Goal: Task Accomplishment & Management: Use online tool/utility

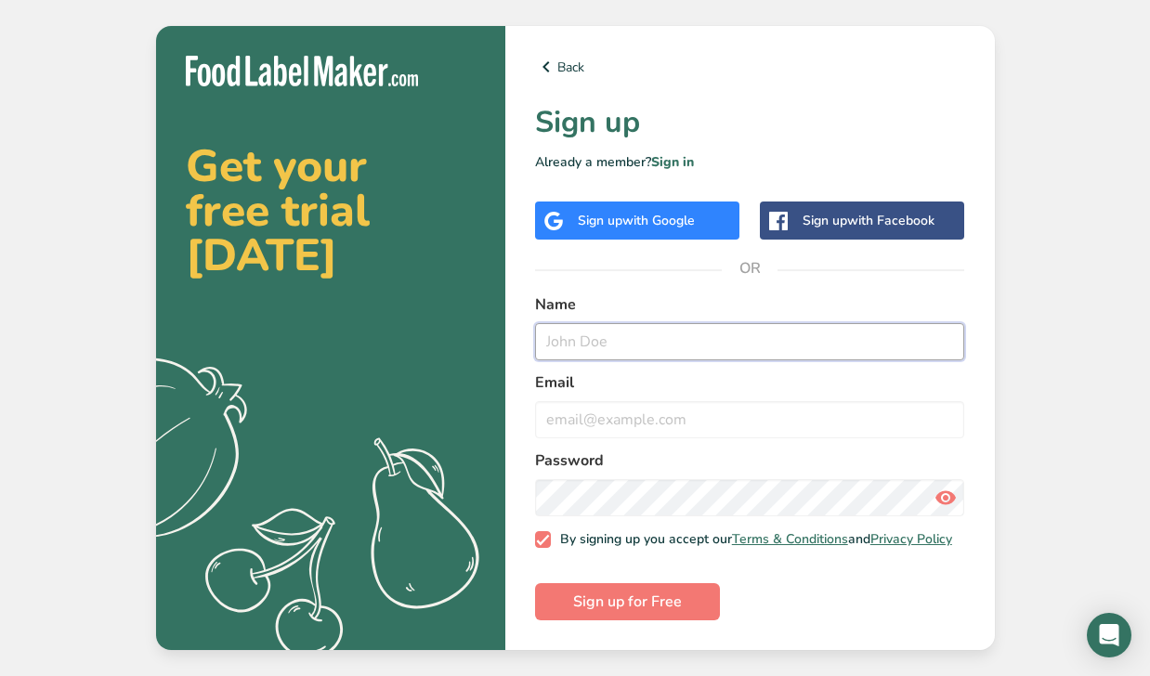
click at [568, 333] on input "text" at bounding box center [750, 341] width 430 height 37
type input "[PERSON_NAME]"
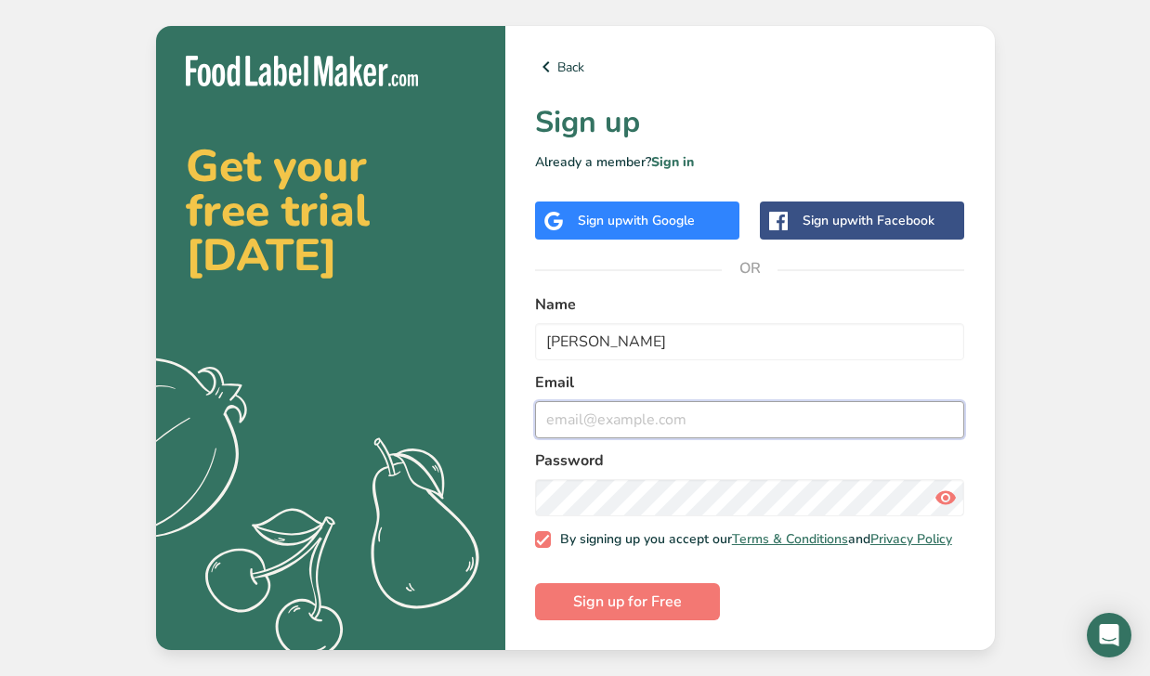
click at [591, 422] on input "email" at bounding box center [750, 419] width 430 height 37
type input "[EMAIL_ADDRESS][DOMAIN_NAME]"
click at [1037, 412] on div "Get your free trial [DATE] .a{fill:#f5f3ed;} Back Sign up Already a member? Sig…" at bounding box center [575, 338] width 1150 height 676
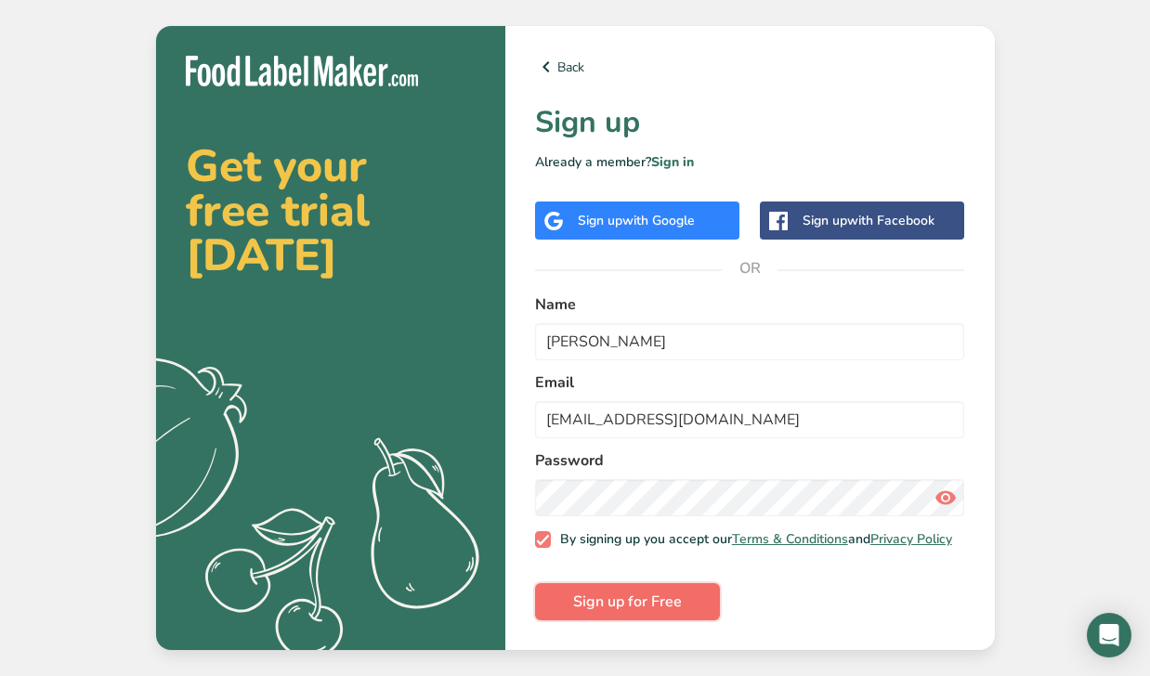
click at [649, 607] on span "Sign up for Free" at bounding box center [627, 602] width 109 height 22
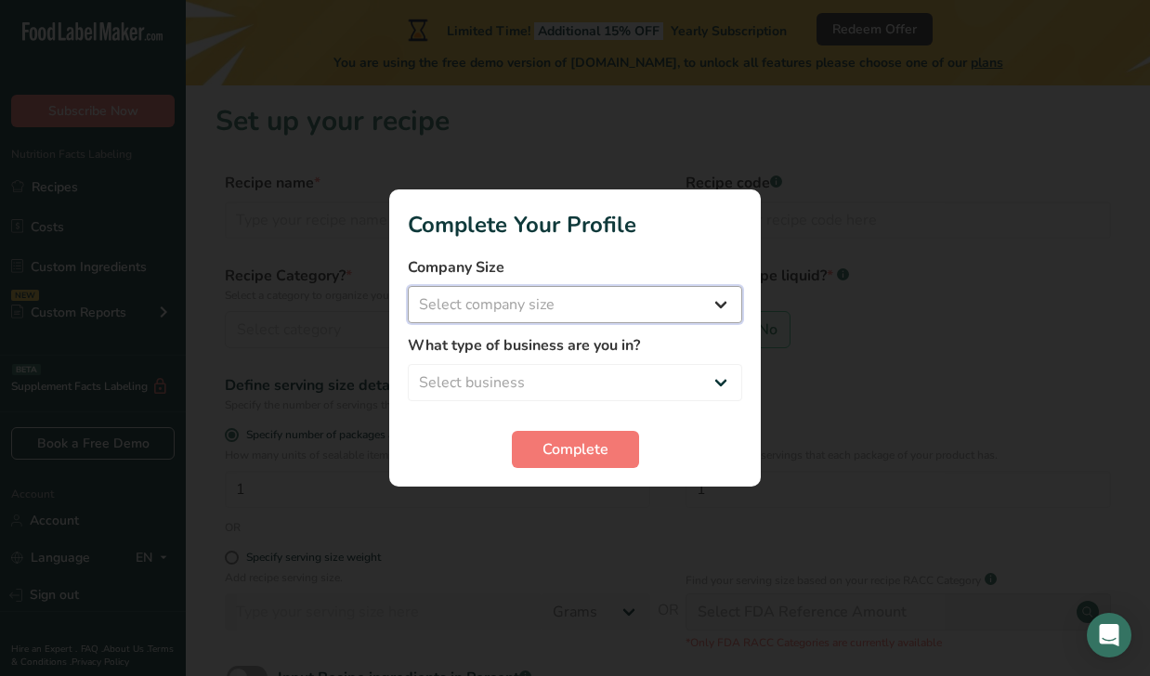
click at [408, 286] on select "Select company size" at bounding box center [575, 304] width 334 height 37
select select "1"
click option "Fewer than 10 Employees" at bounding box center [0, 0] width 0 height 0
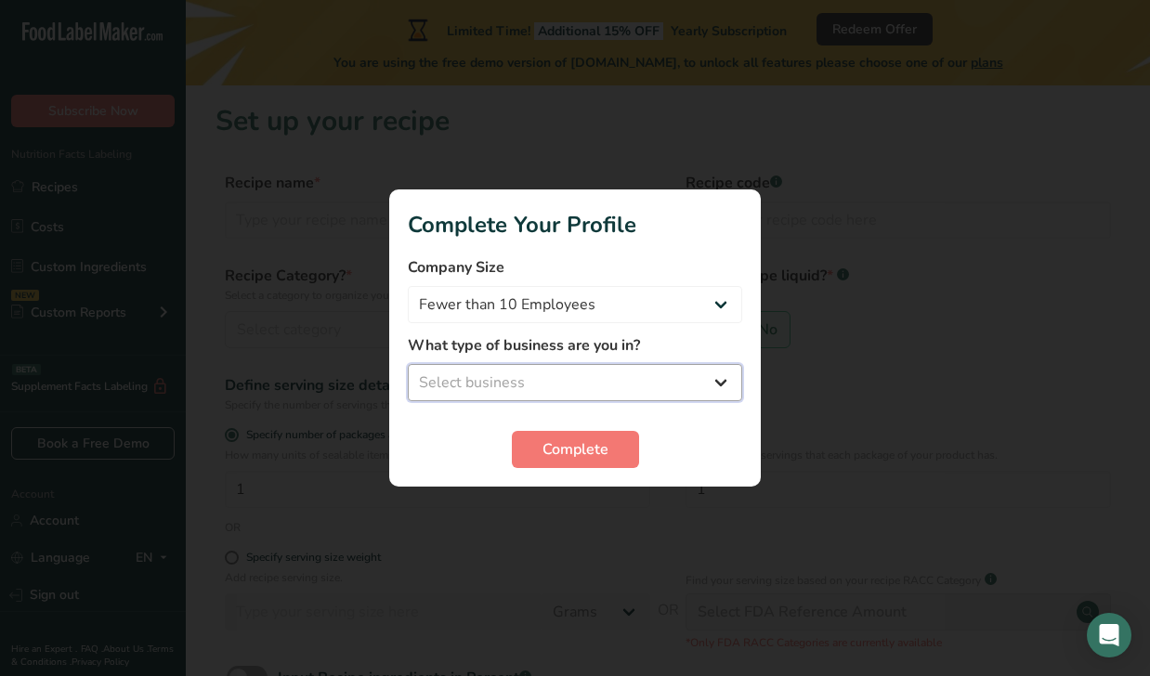
click at [408, 364] on select "Select business Packaged Food Manufacturer Restaurant & Cafe Bakery Meal Plans …" at bounding box center [575, 382] width 334 height 37
select select "3"
click option "Bakery" at bounding box center [0, 0] width 0 height 0
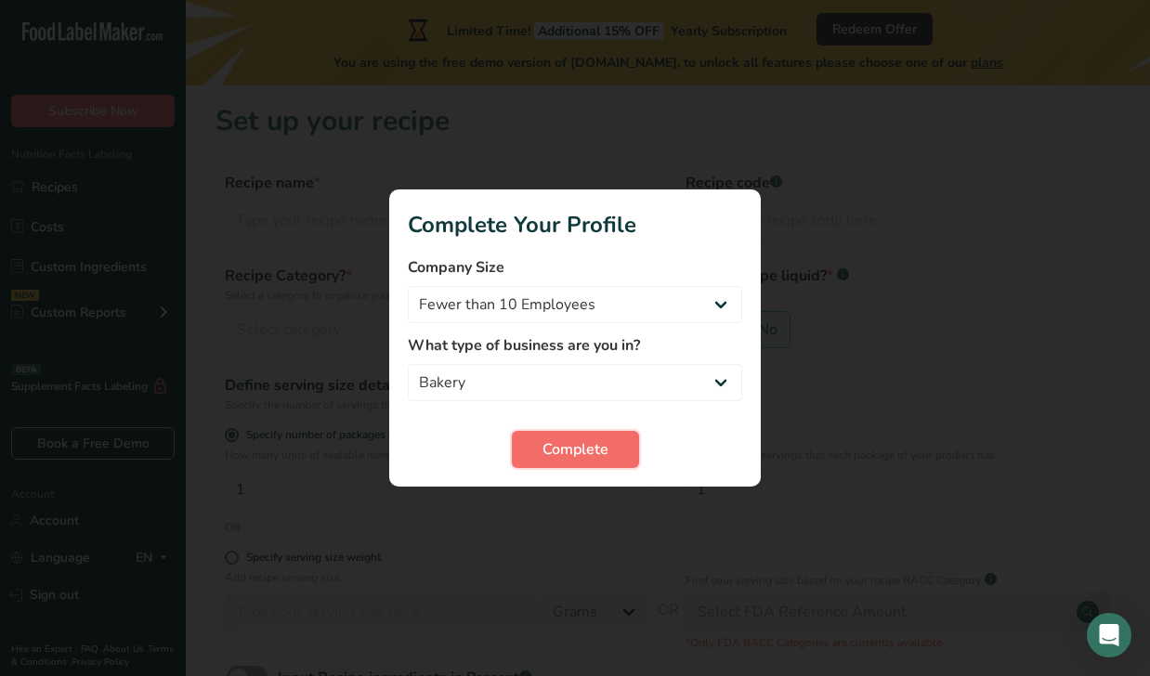
click at [572, 435] on button "Complete" at bounding box center [575, 449] width 127 height 37
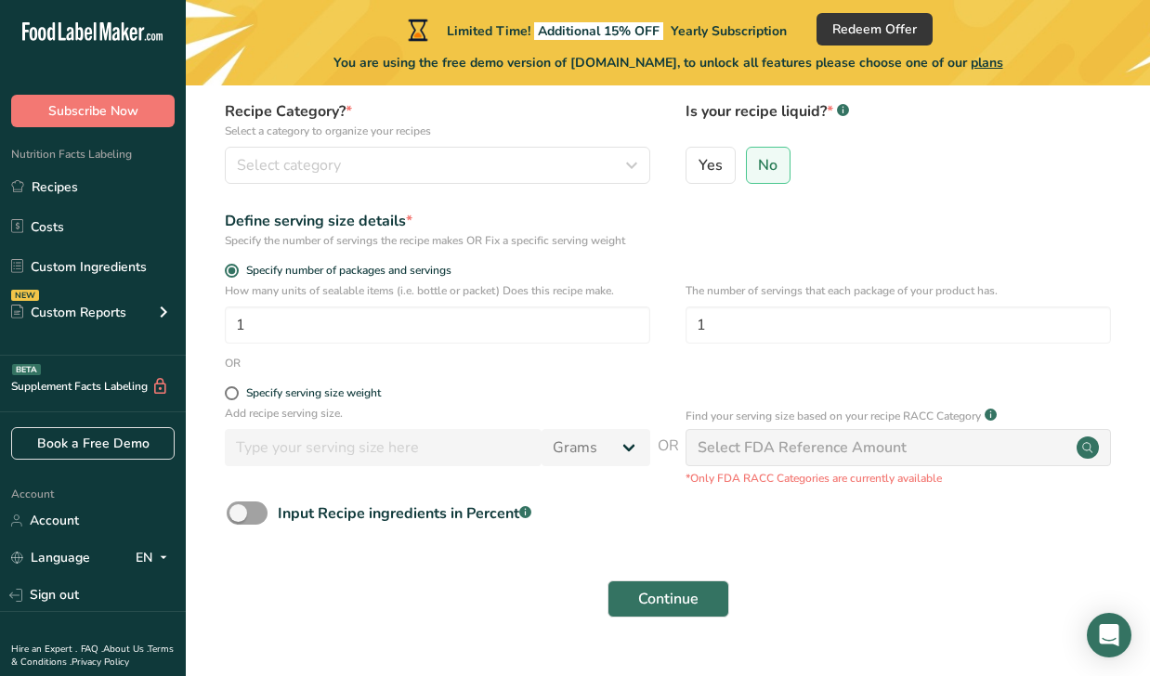
scroll to position [163, 0]
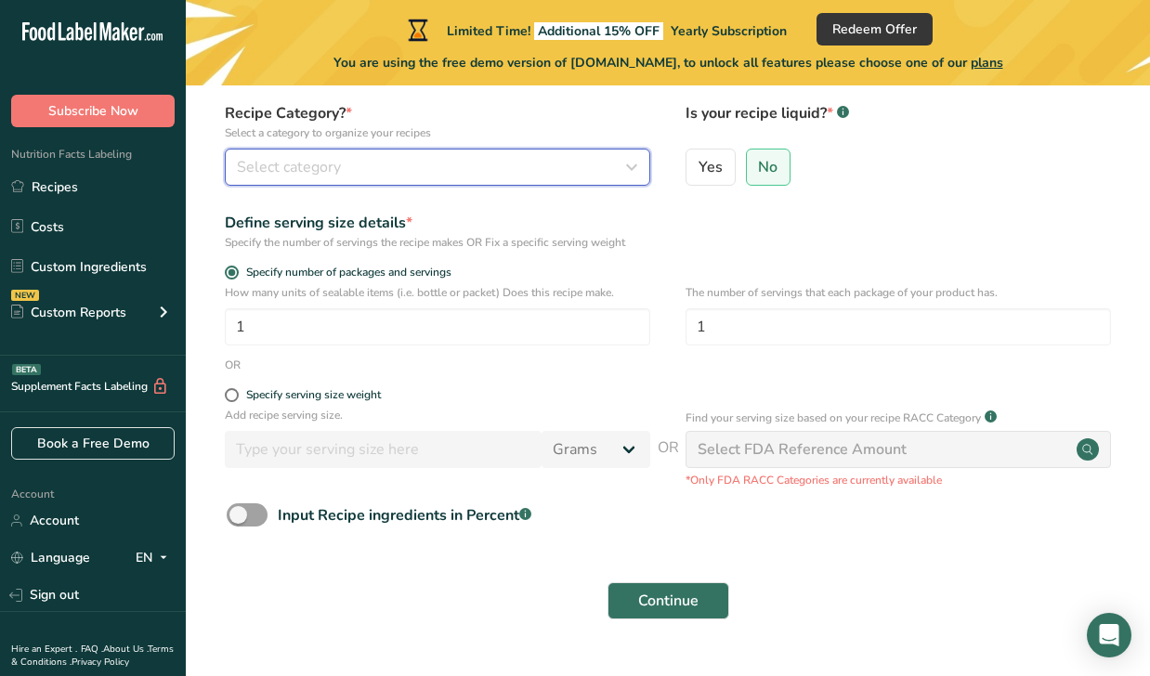
click at [463, 178] on button "Select category" at bounding box center [437, 167] width 425 height 37
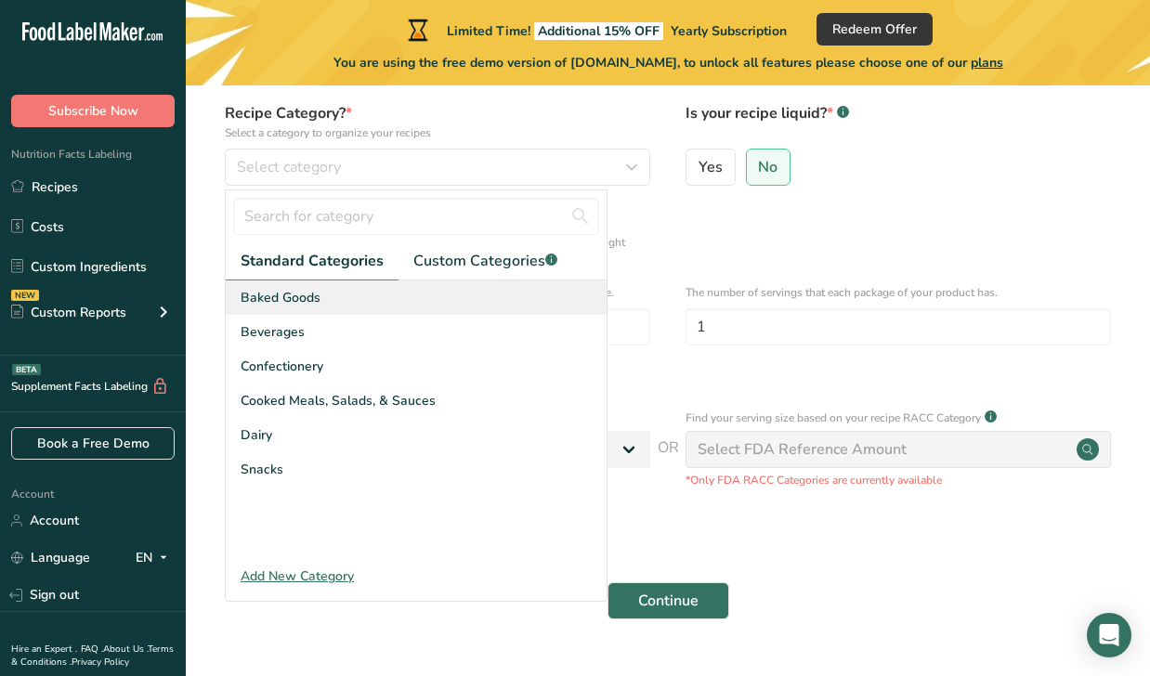
click at [266, 294] on span "Baked Goods" at bounding box center [281, 298] width 80 height 20
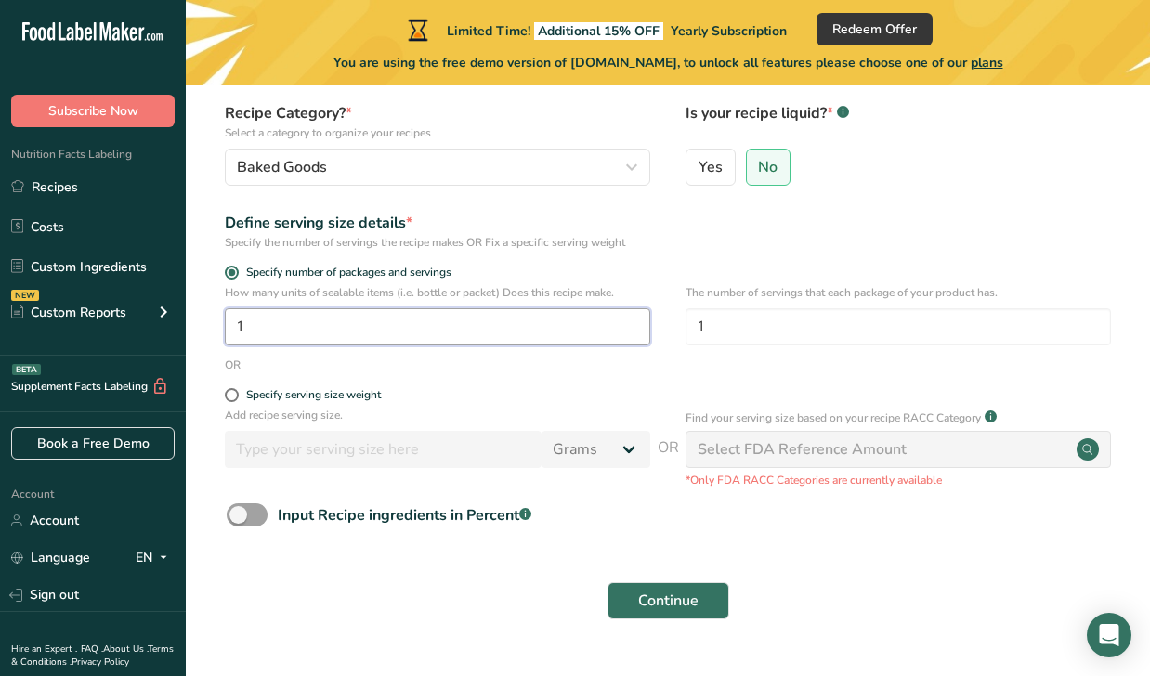
click at [627, 334] on input "1" at bounding box center [437, 326] width 425 height 37
type input "8"
click at [737, 371] on div "OR" at bounding box center [667, 365] width 905 height 17
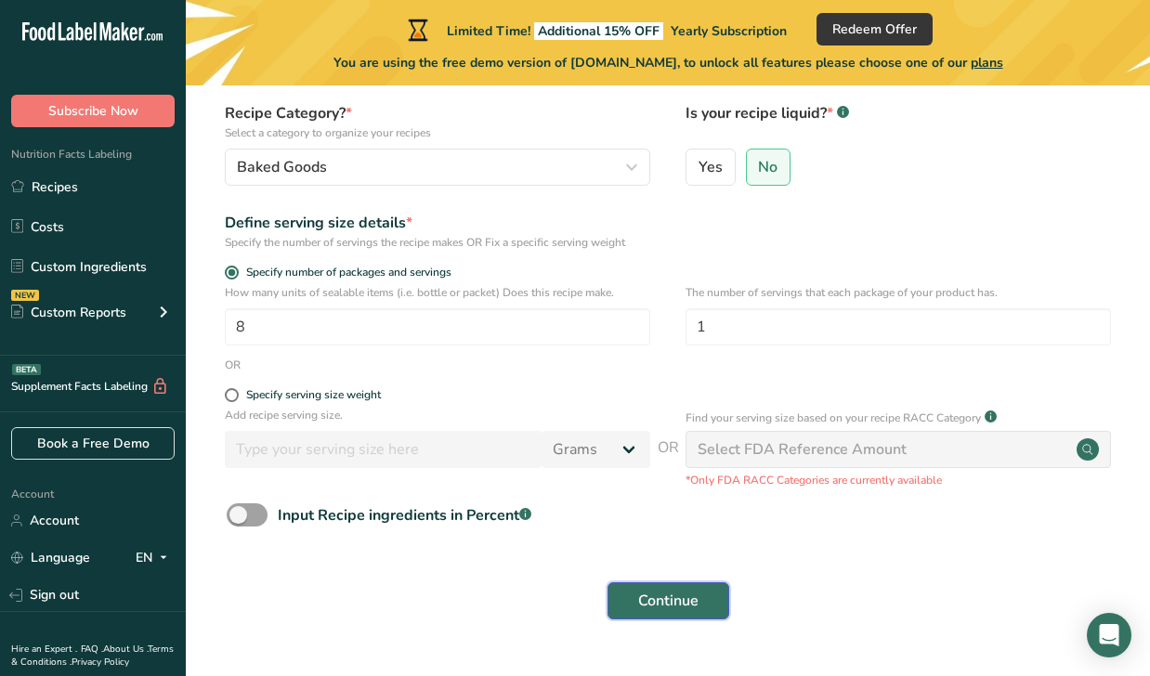
click at [679, 602] on span "Continue" at bounding box center [668, 601] width 60 height 22
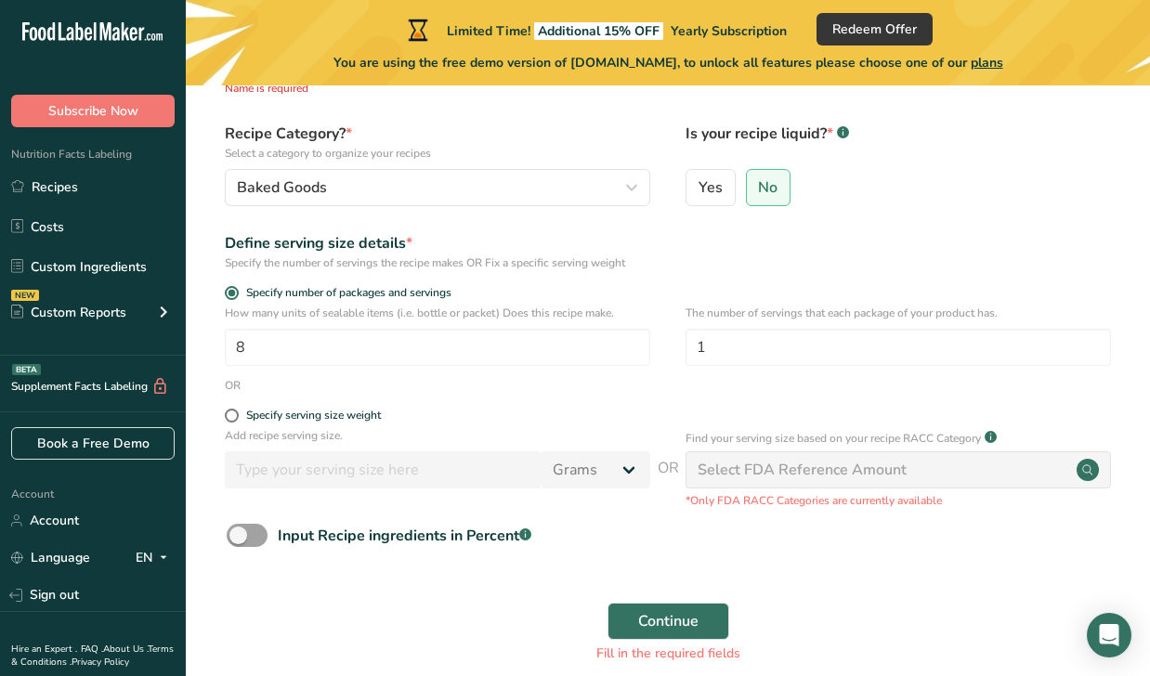
click at [734, 476] on div "Select FDA Reference Amount" at bounding box center [802, 470] width 209 height 22
click at [810, 459] on div "Select FDA Reference Amount" at bounding box center [802, 470] width 209 height 22
click at [760, 344] on input "1" at bounding box center [897, 347] width 425 height 37
type input "8"
click at [677, 618] on span "Continue" at bounding box center [668, 621] width 60 height 22
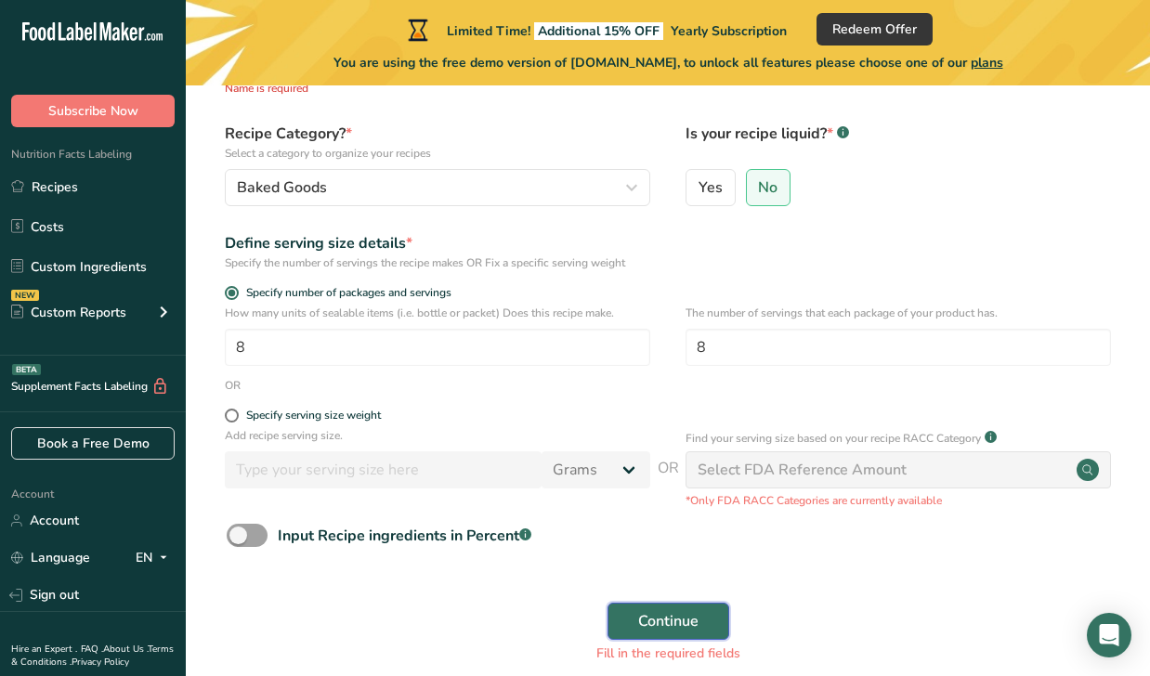
click at [655, 624] on span "Continue" at bounding box center [668, 621] width 60 height 22
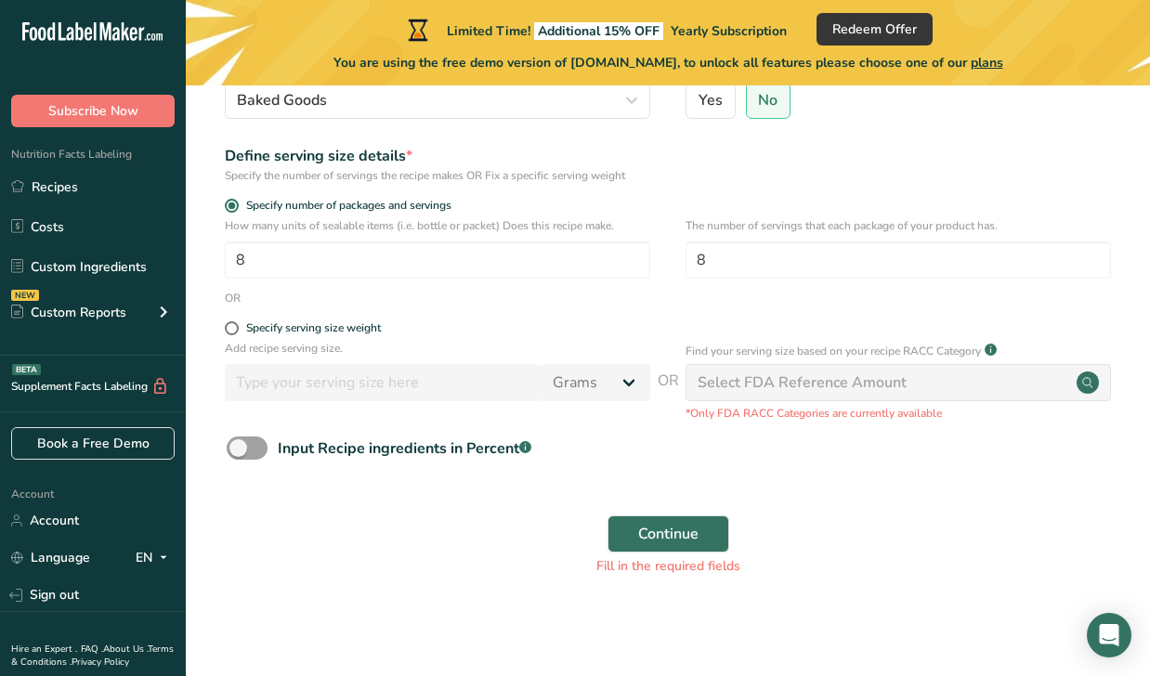
click at [1090, 384] on circle at bounding box center [1087, 383] width 22 height 22
click at [234, 333] on span at bounding box center [232, 328] width 14 height 14
click at [234, 333] on input "Specify serving size weight" at bounding box center [231, 328] width 12 height 12
radio input "true"
radio input "false"
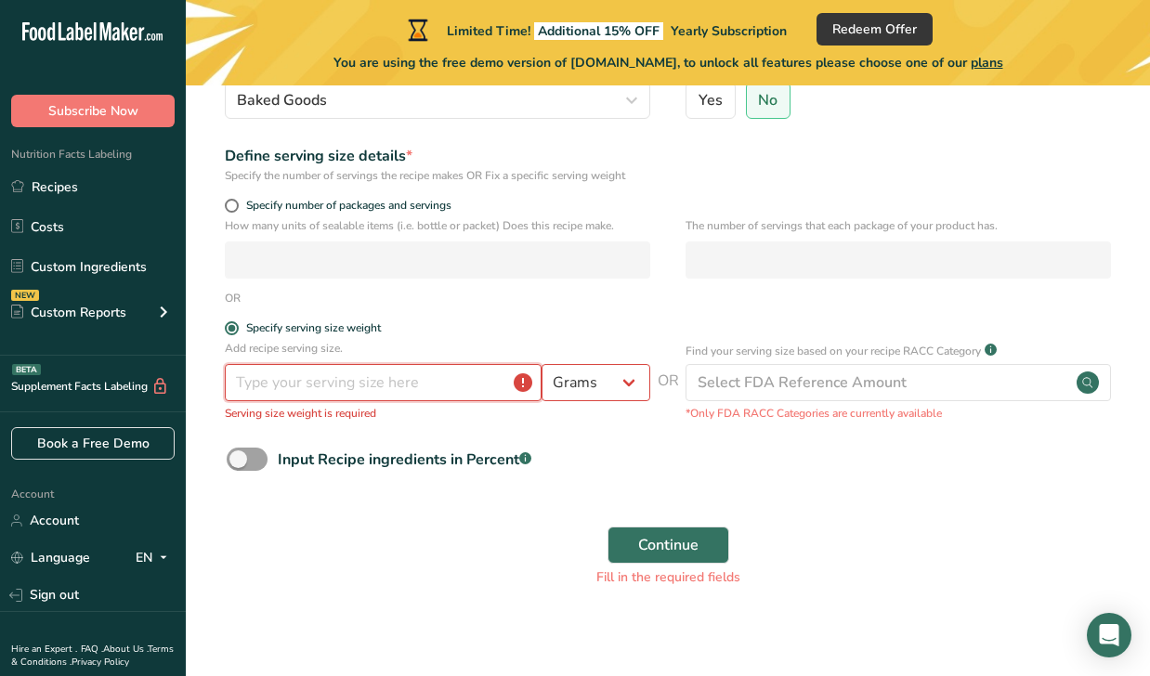
click at [514, 386] on input "number" at bounding box center [383, 382] width 317 height 37
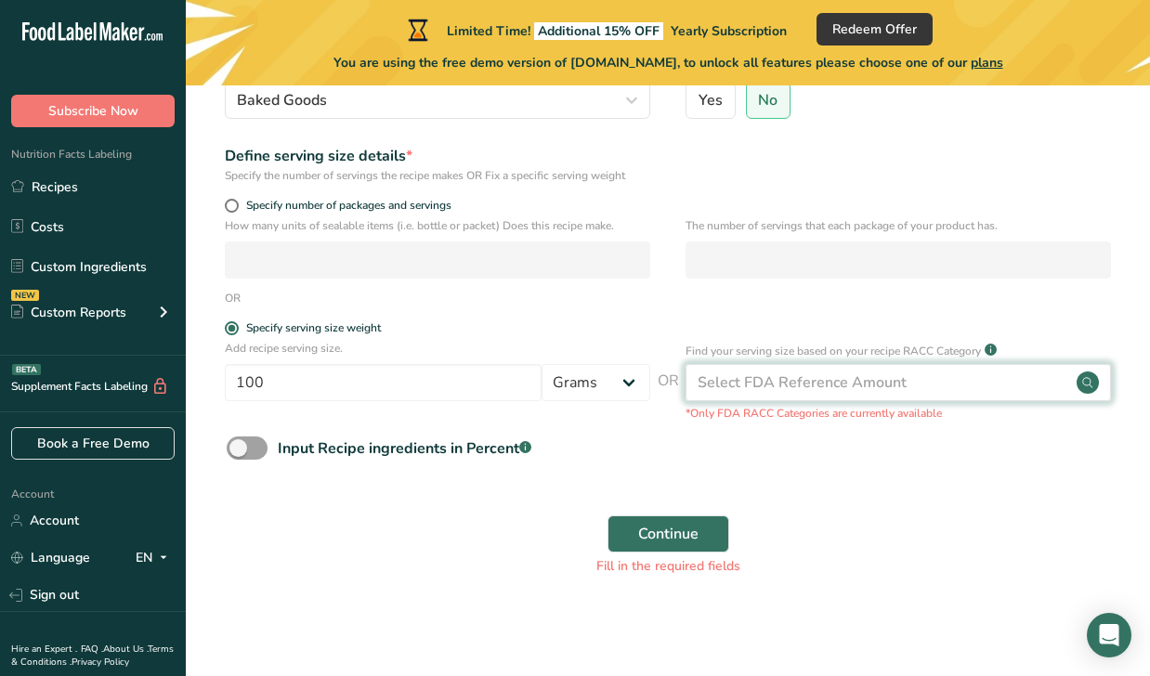
click at [851, 384] on div "Select FDA Reference Amount" at bounding box center [802, 383] width 209 height 22
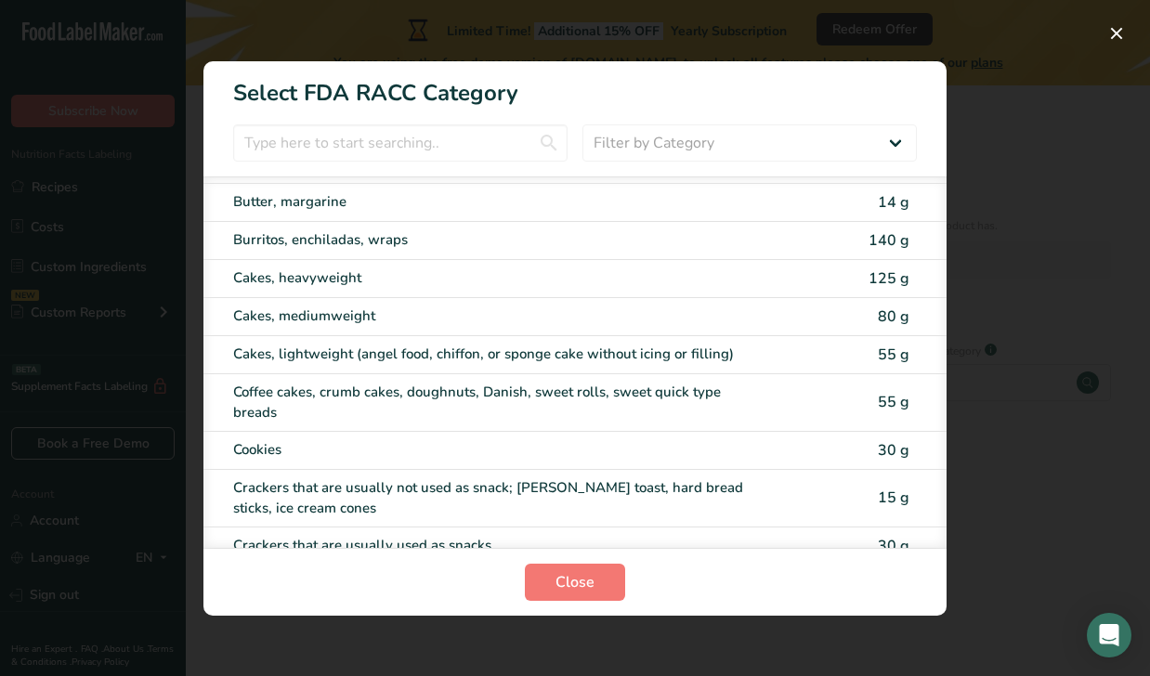
scroll to position [206, 0]
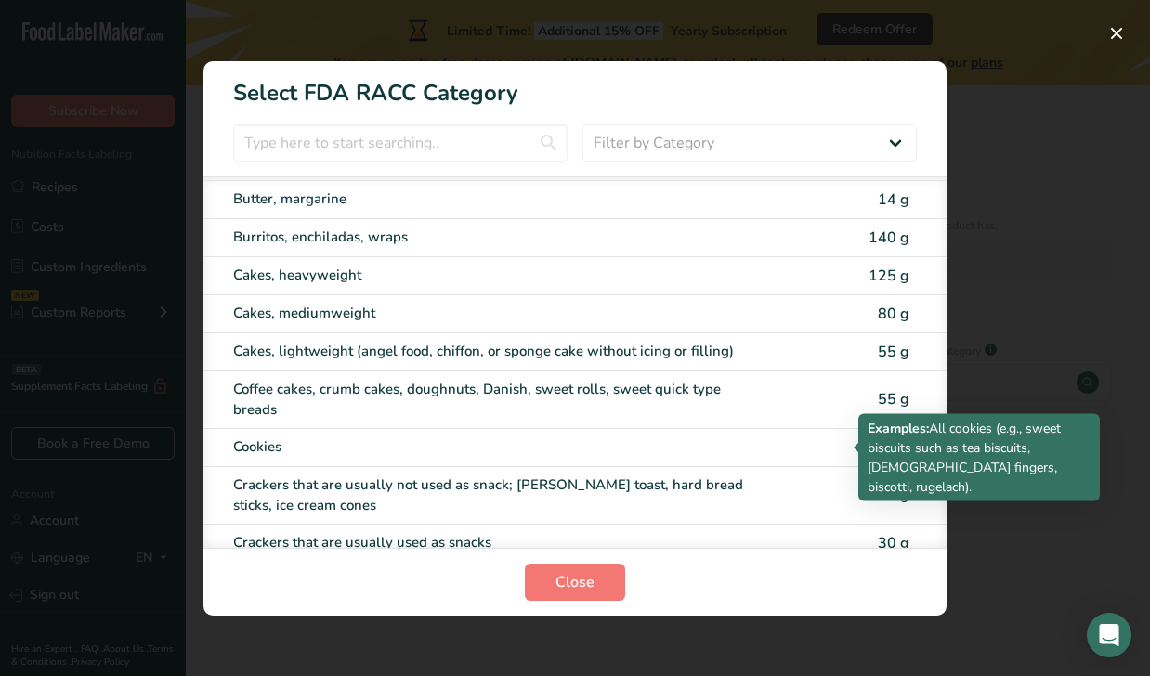
click at [705, 450] on div "Cookies" at bounding box center [497, 447] width 528 height 21
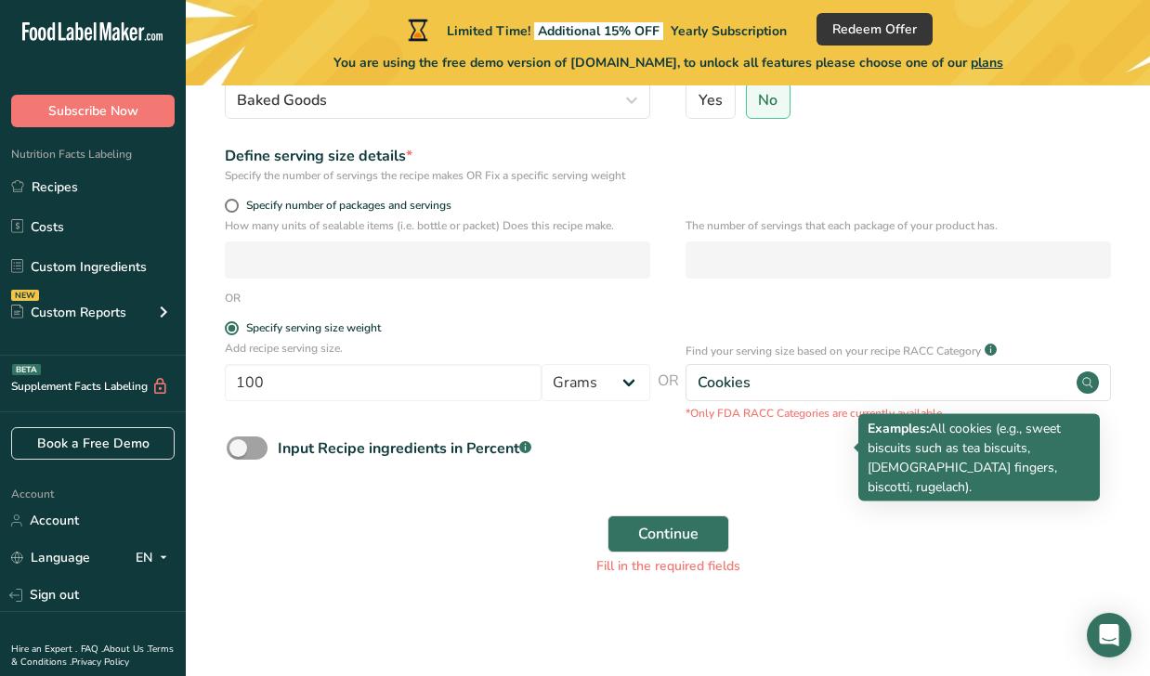
type input "30"
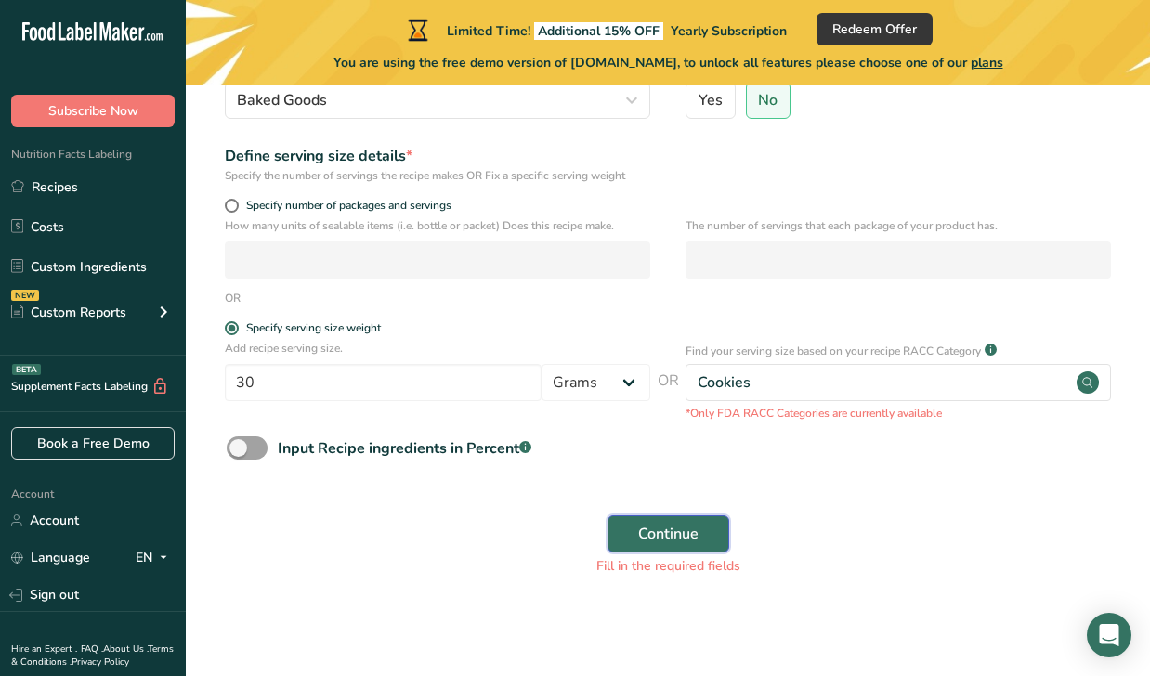
click at [703, 545] on button "Continue" at bounding box center [668, 533] width 122 height 37
click at [672, 541] on span "Continue" at bounding box center [668, 534] width 60 height 22
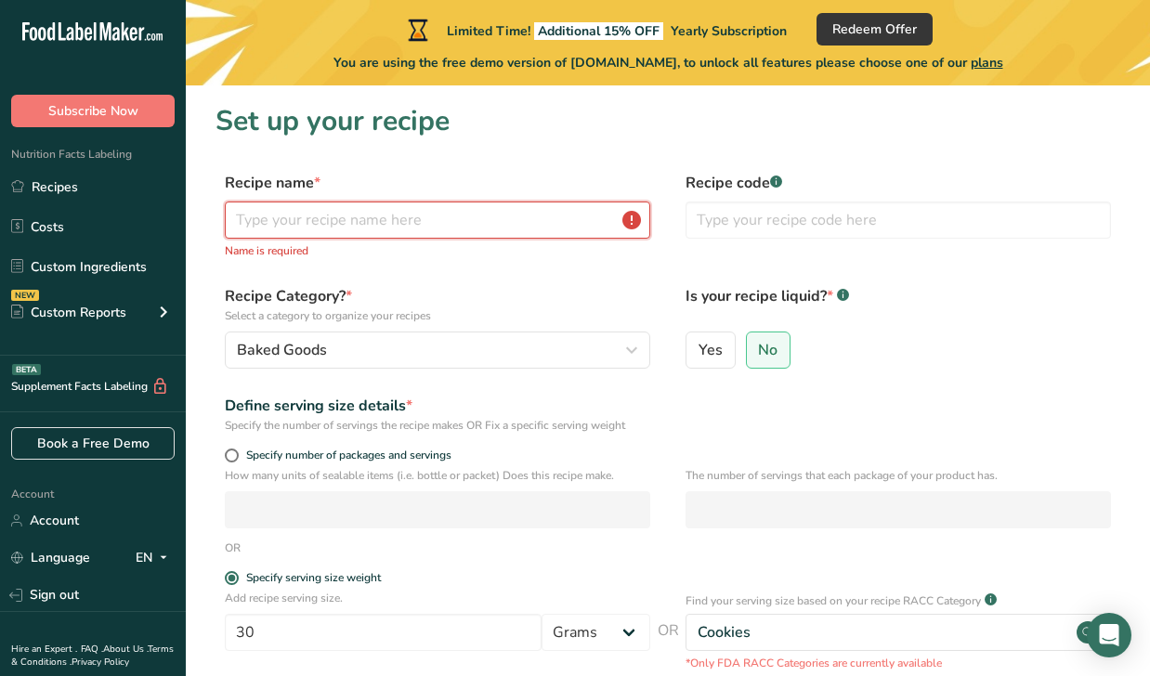
click at [463, 219] on input "text" at bounding box center [437, 220] width 425 height 37
click at [232, 452] on span at bounding box center [232, 456] width 14 height 14
click at [232, 452] on input "Specify number of packages and servings" at bounding box center [231, 456] width 12 height 12
radio input "true"
radio input "false"
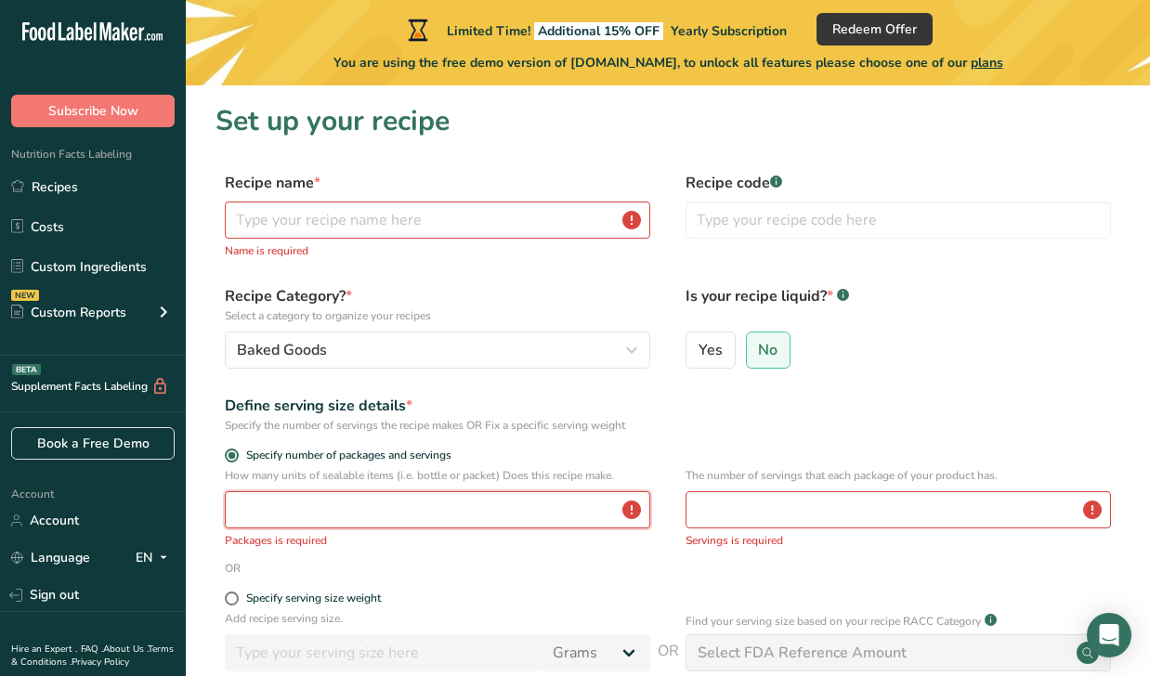
click at [260, 522] on input "number" at bounding box center [437, 509] width 425 height 37
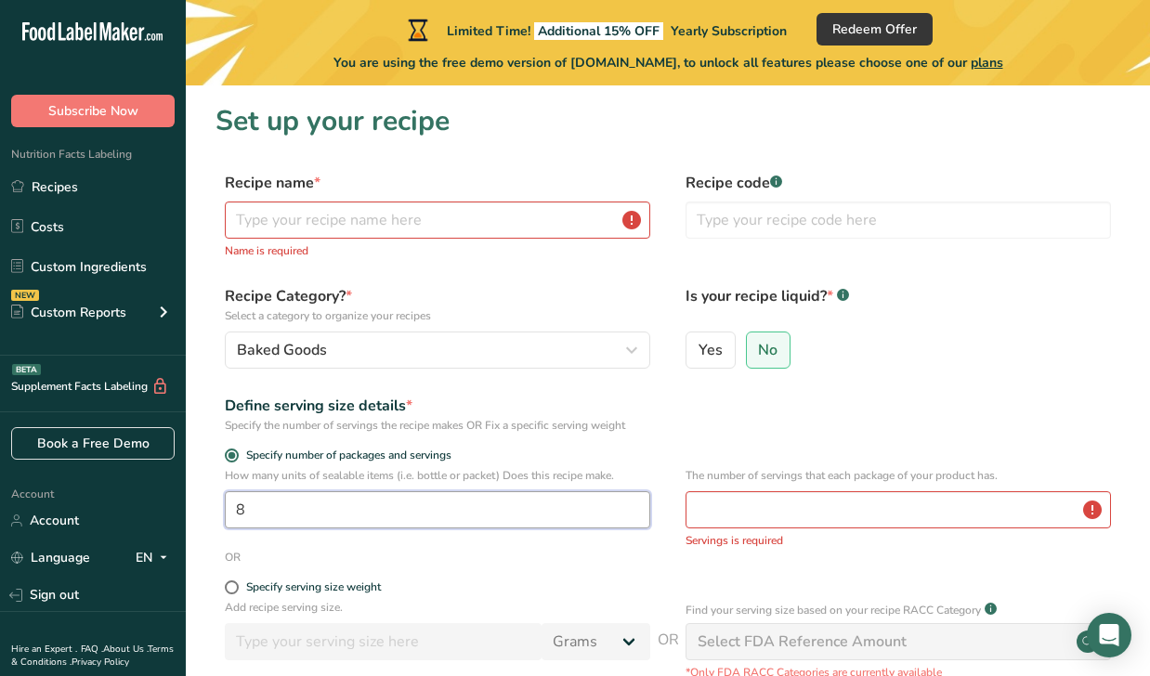
type input "8"
click at [740, 505] on input "number" at bounding box center [897, 509] width 425 height 37
type input "8"
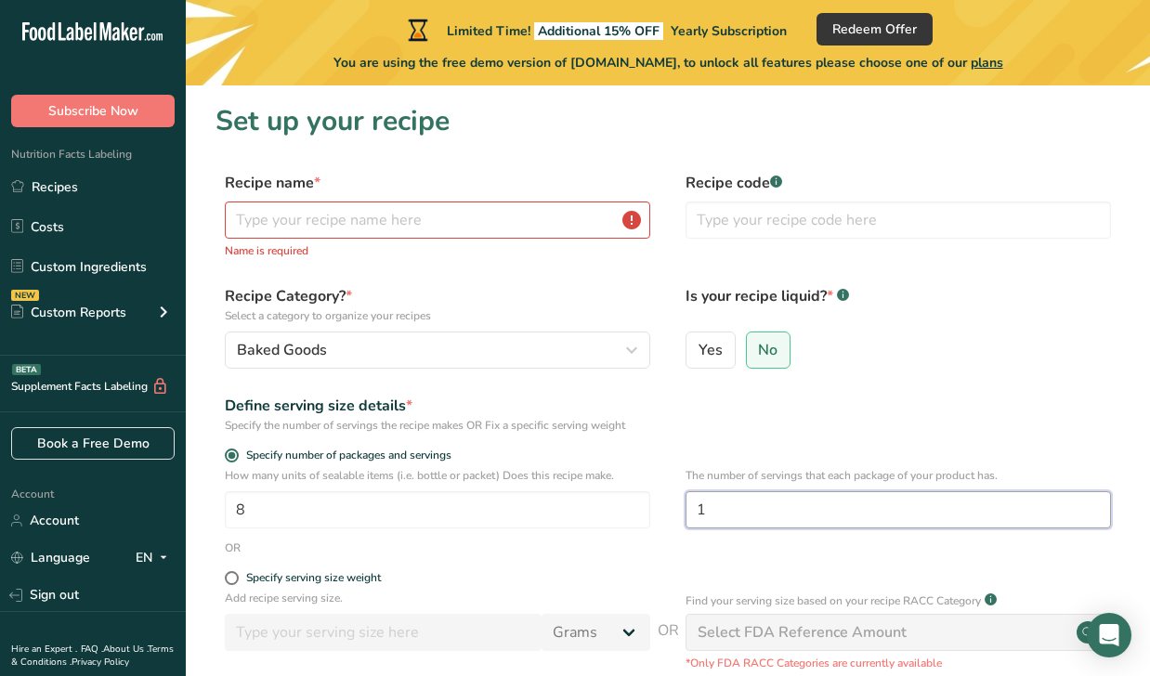
type input "1"
click at [321, 217] on input "text" at bounding box center [437, 220] width 425 height 37
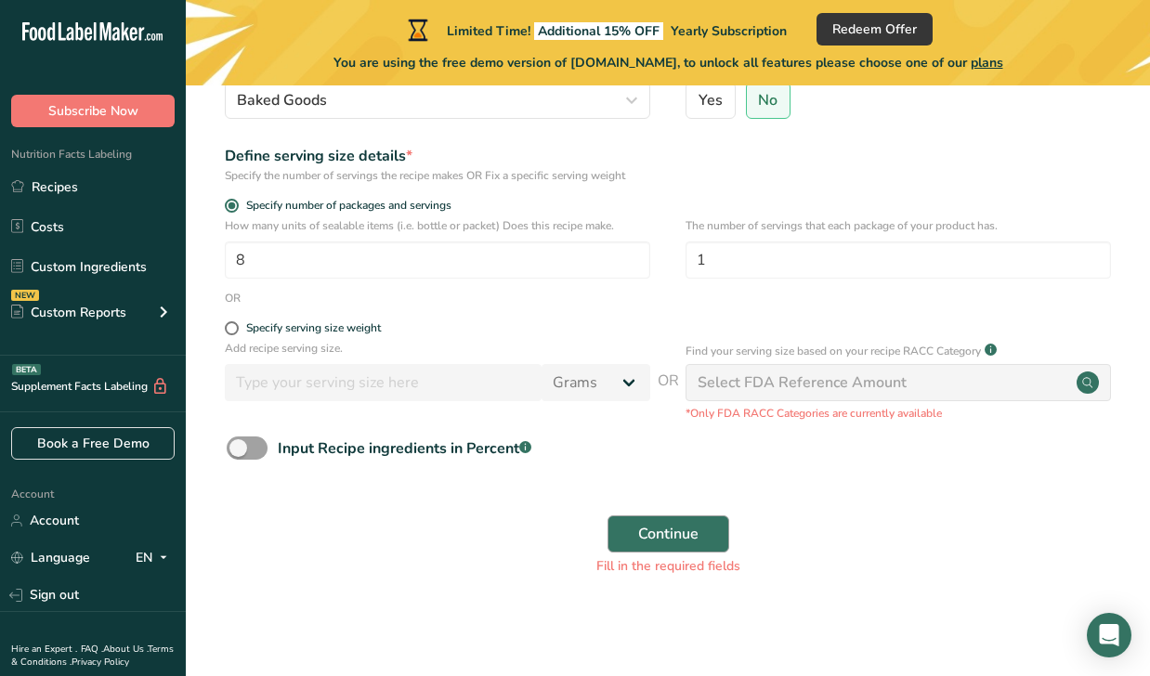
type input "COOKIES"
click at [671, 543] on span "Continue" at bounding box center [668, 534] width 60 height 22
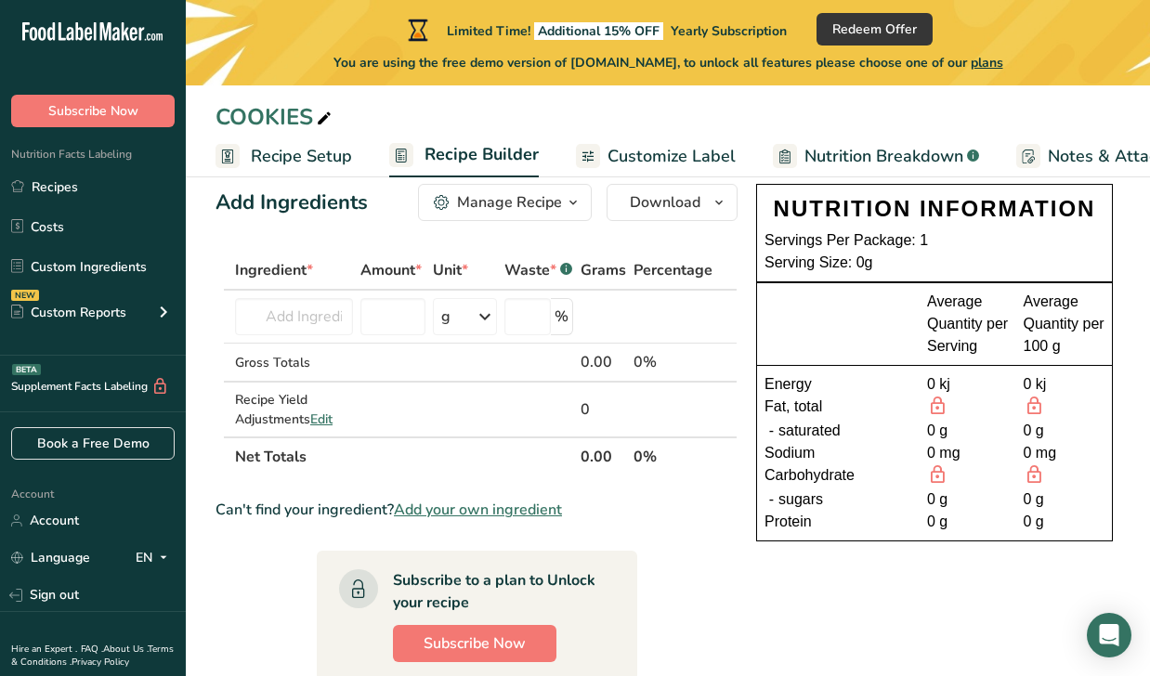
scroll to position [41, 0]
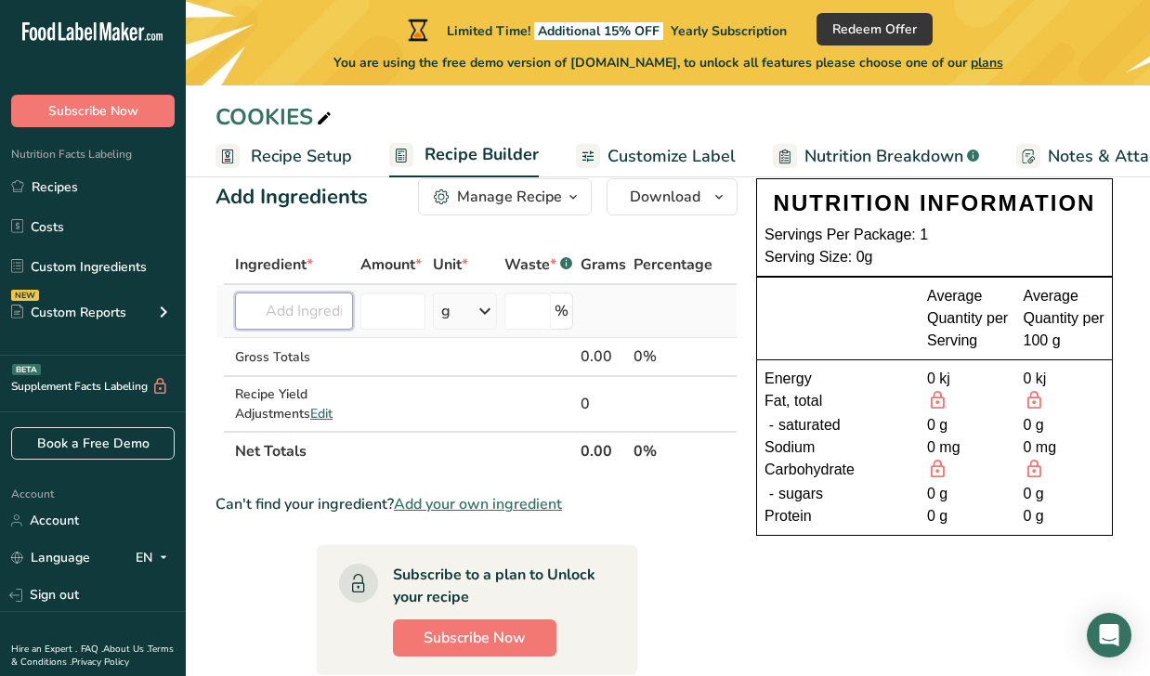
click at [305, 316] on input "text" at bounding box center [294, 311] width 118 height 37
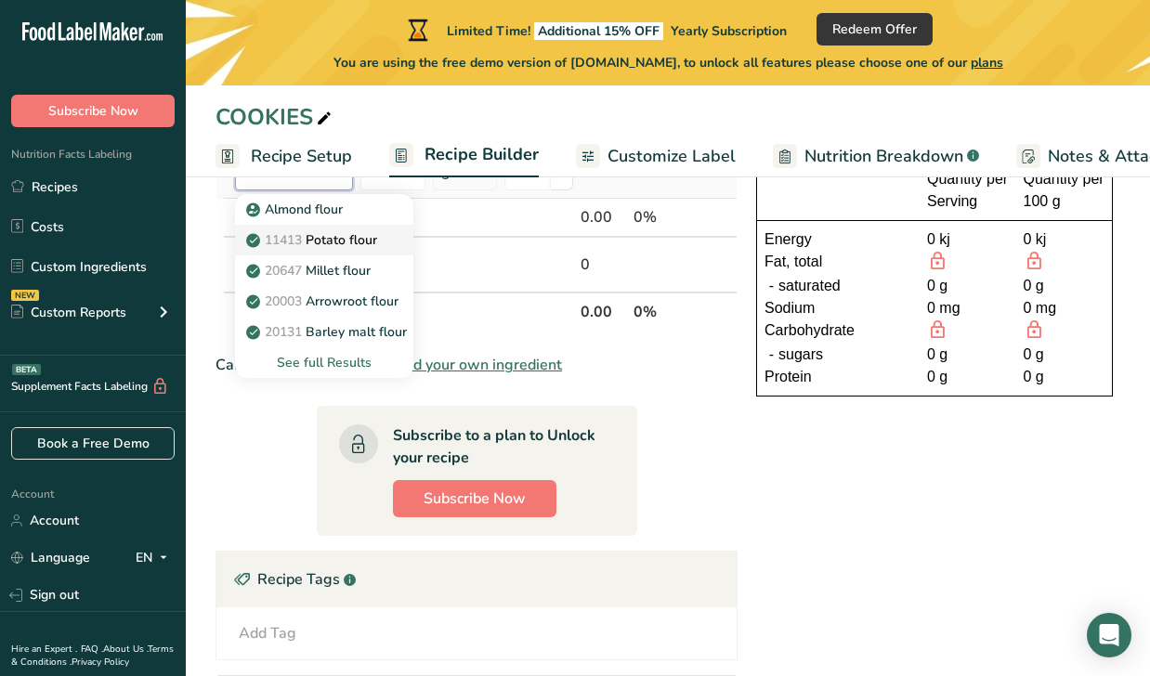
scroll to position [181, 0]
type input "FLOUR"
click at [341, 361] on div "See full Results" at bounding box center [324, 362] width 149 height 20
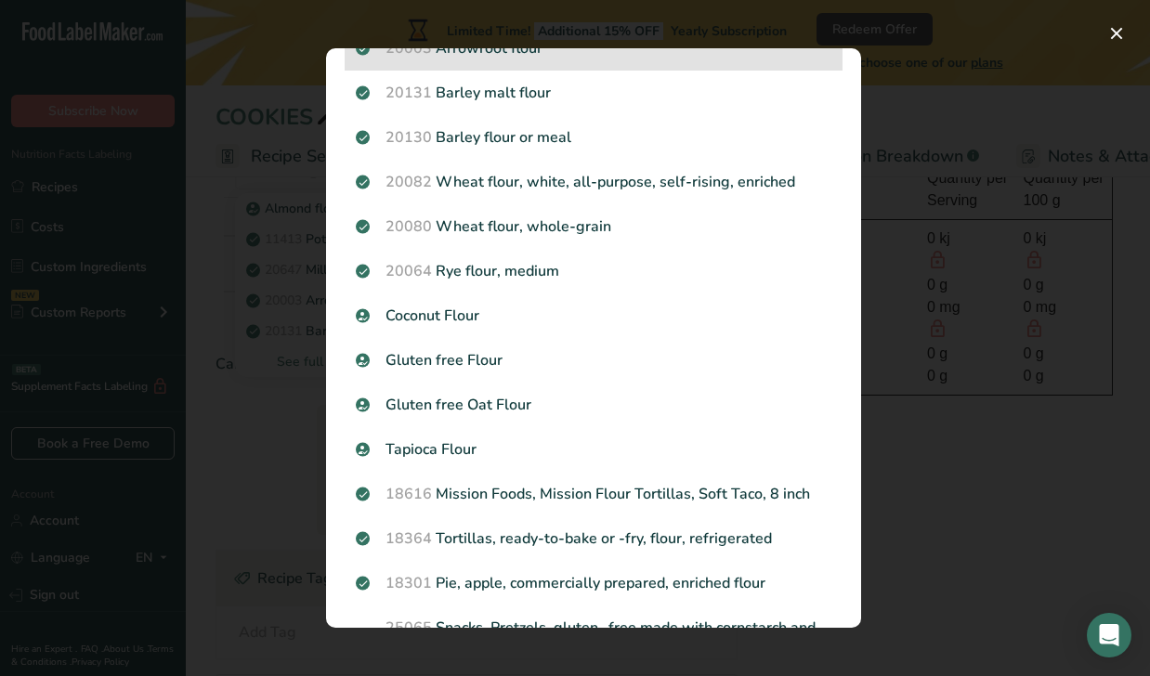
scroll to position [214, 0]
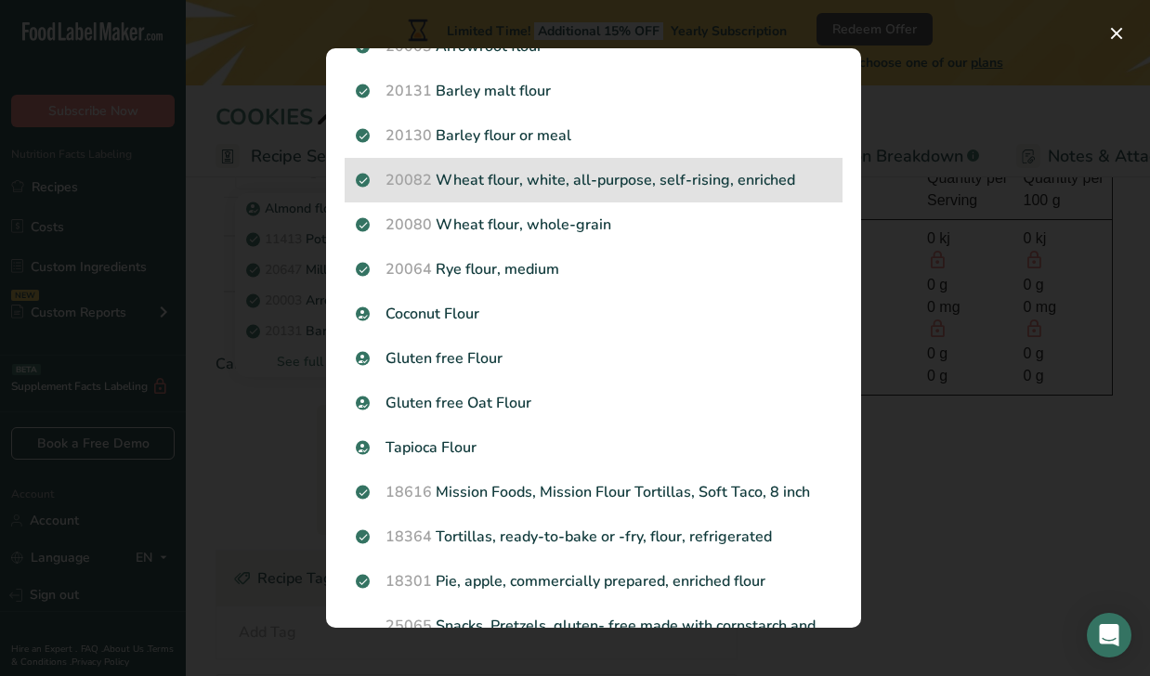
click at [584, 184] on p "20082 Wheat flour, white, all-purpose, self-rising, enriched" at bounding box center [594, 180] width 476 height 22
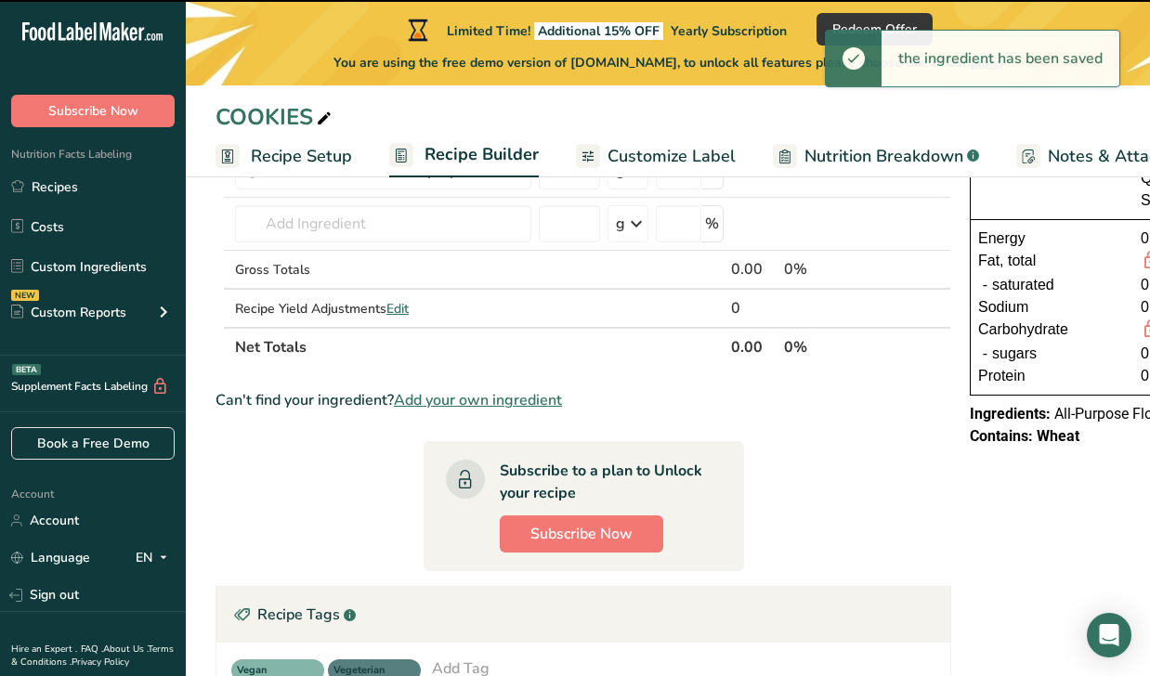
type input "0"
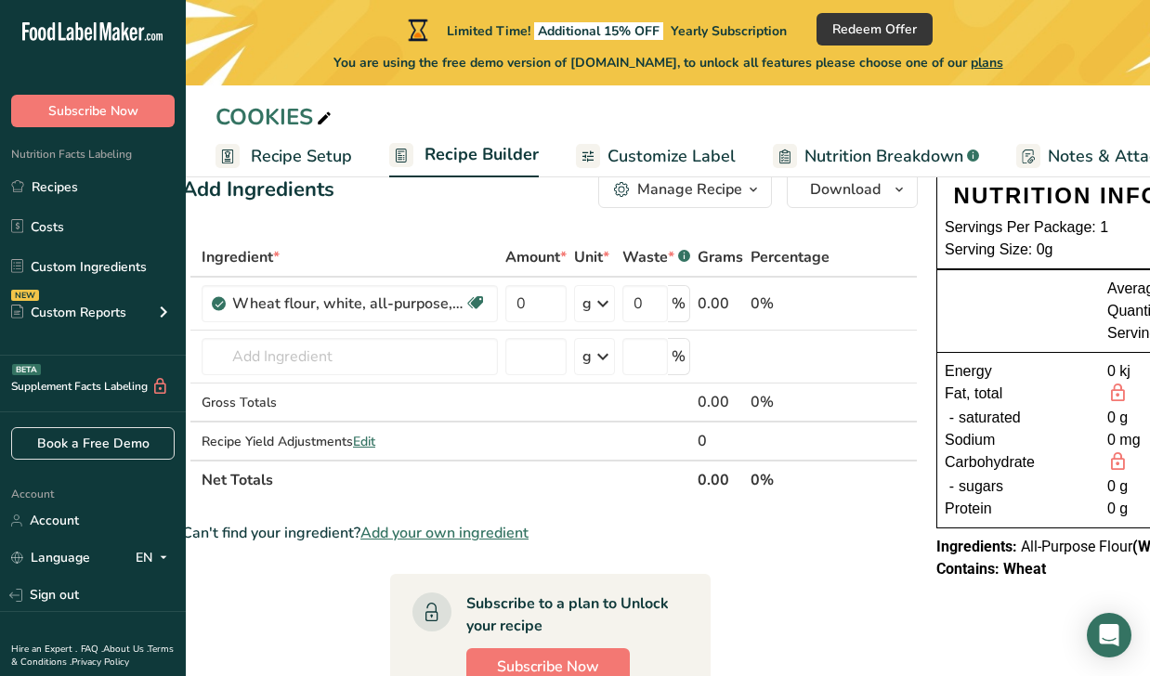
scroll to position [44, 0]
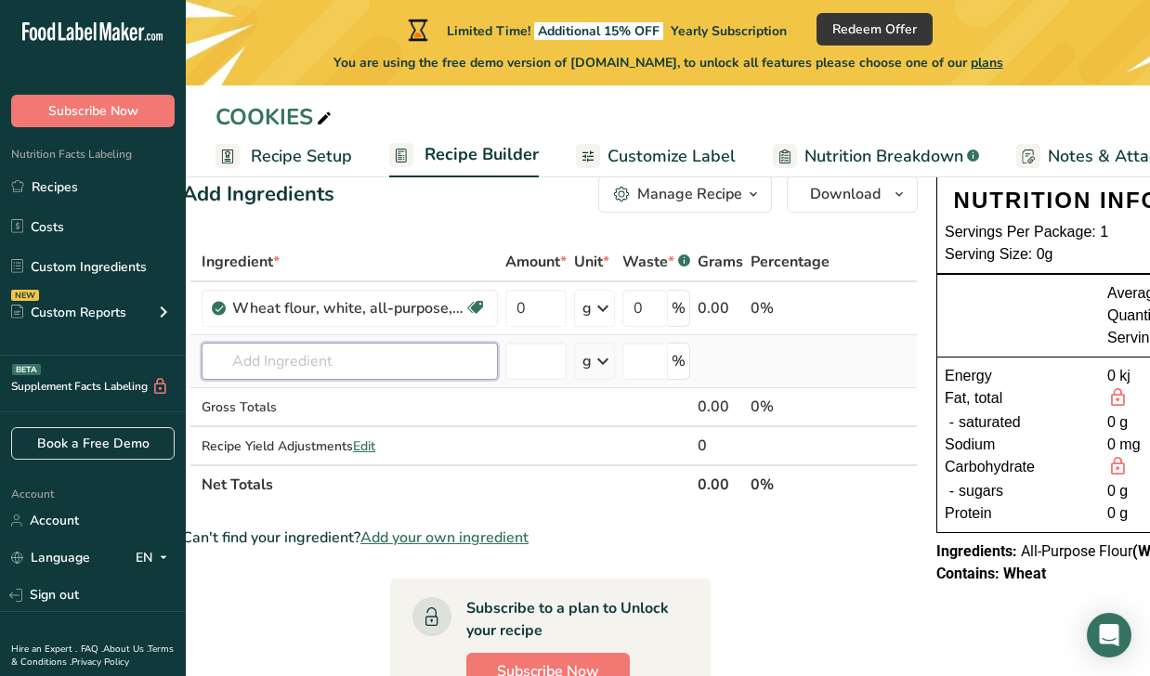
click at [307, 369] on input "text" at bounding box center [350, 361] width 296 height 37
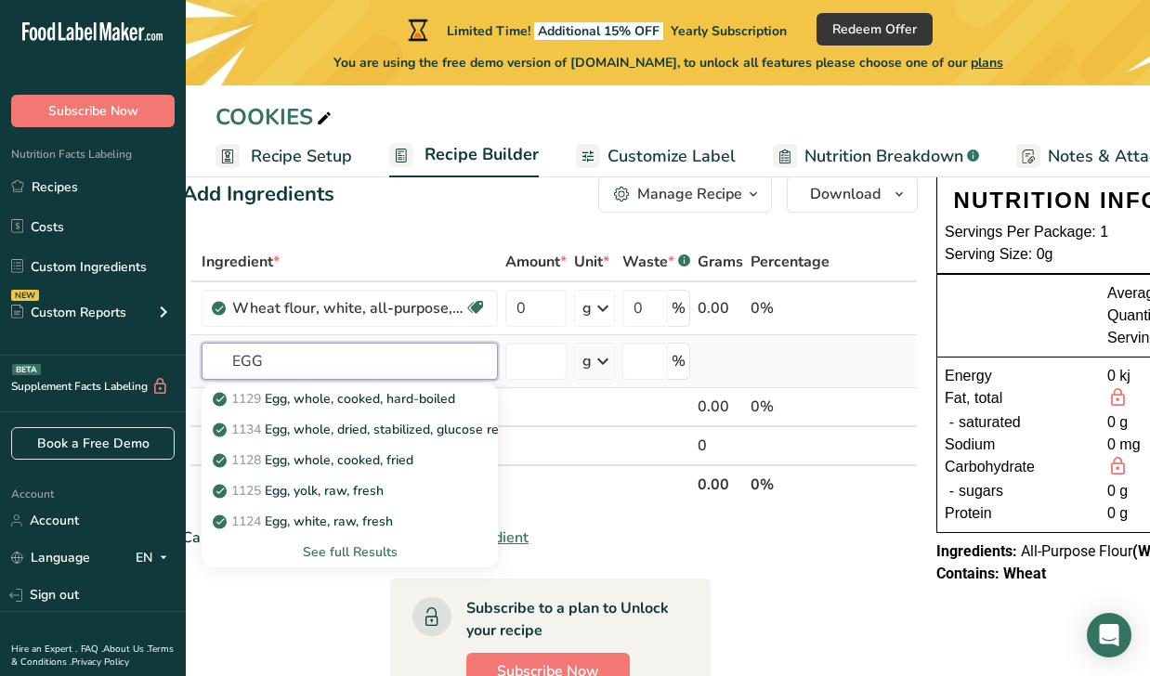
type input "EGG"
click at [335, 559] on div "See full Results" at bounding box center [349, 552] width 267 height 20
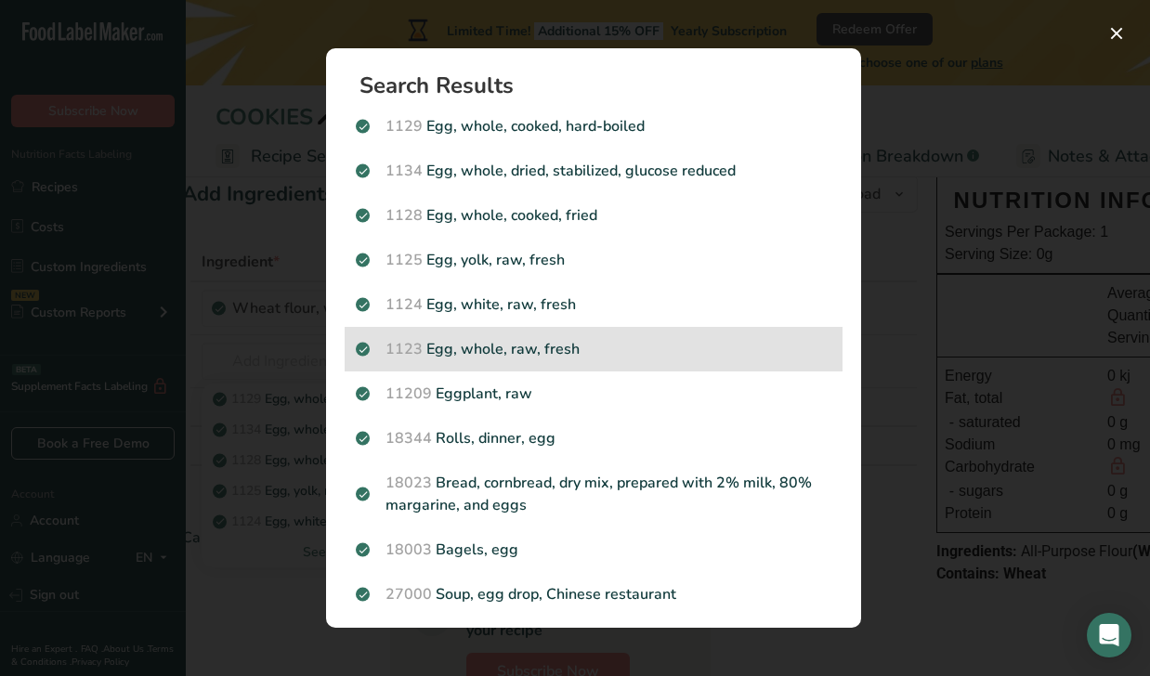
click at [581, 348] on p "1123 Egg, whole, raw, fresh" at bounding box center [594, 349] width 476 height 22
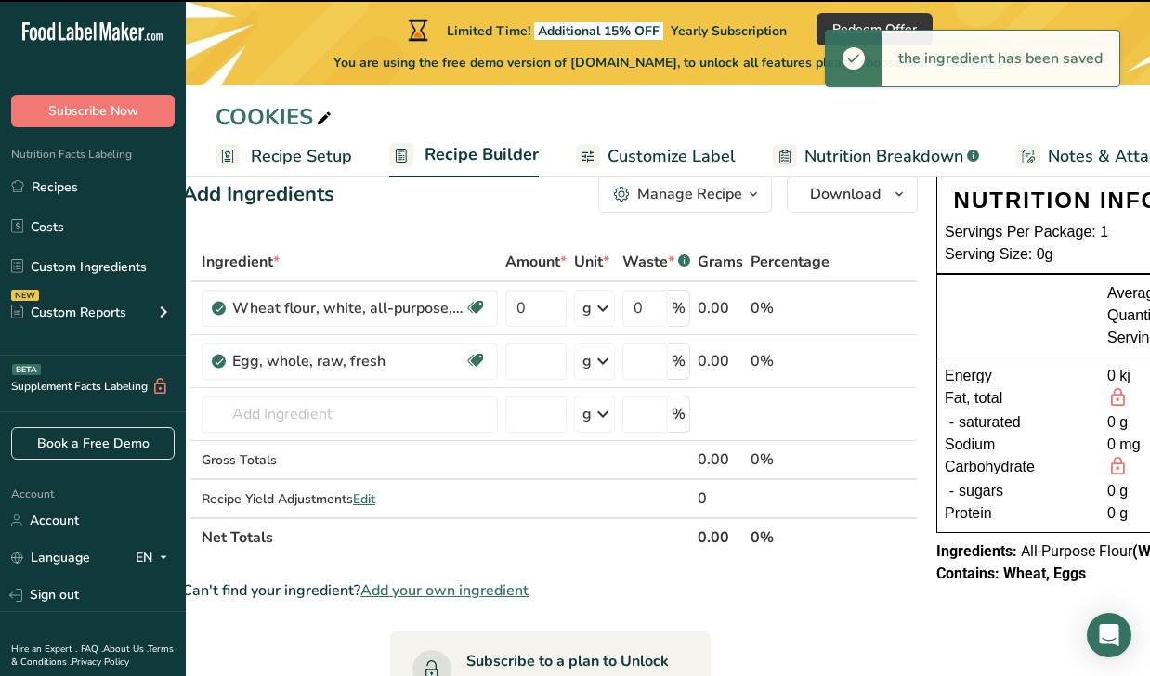
type input "0"
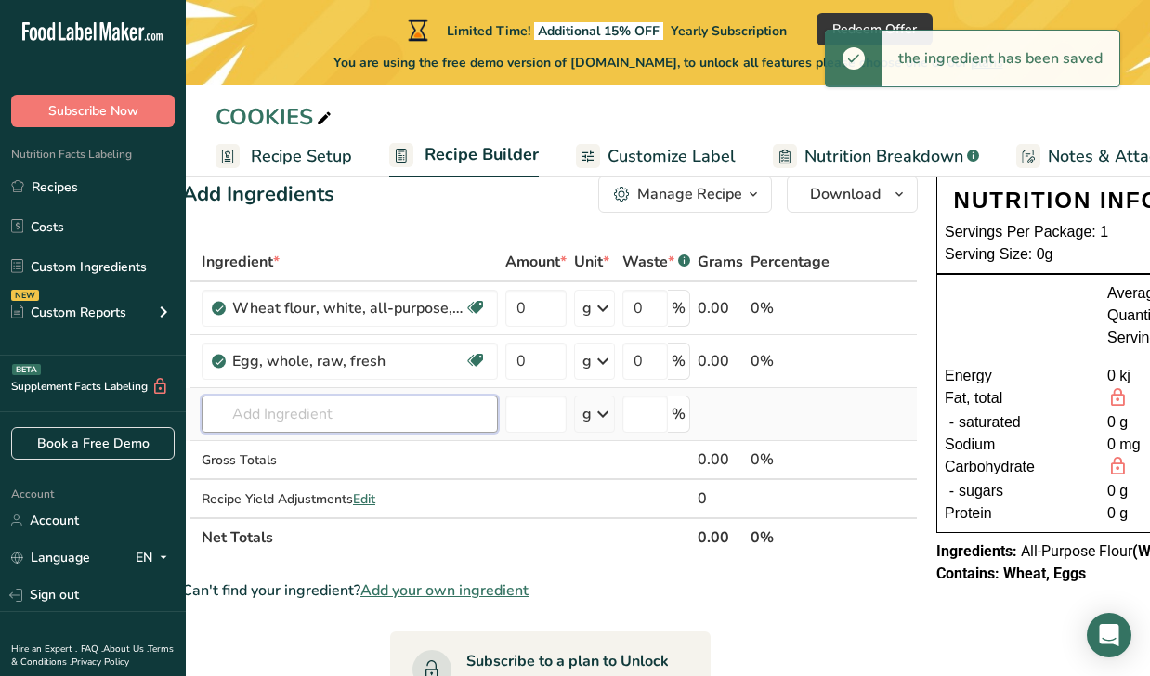
click at [328, 414] on input "text" at bounding box center [350, 414] width 296 height 37
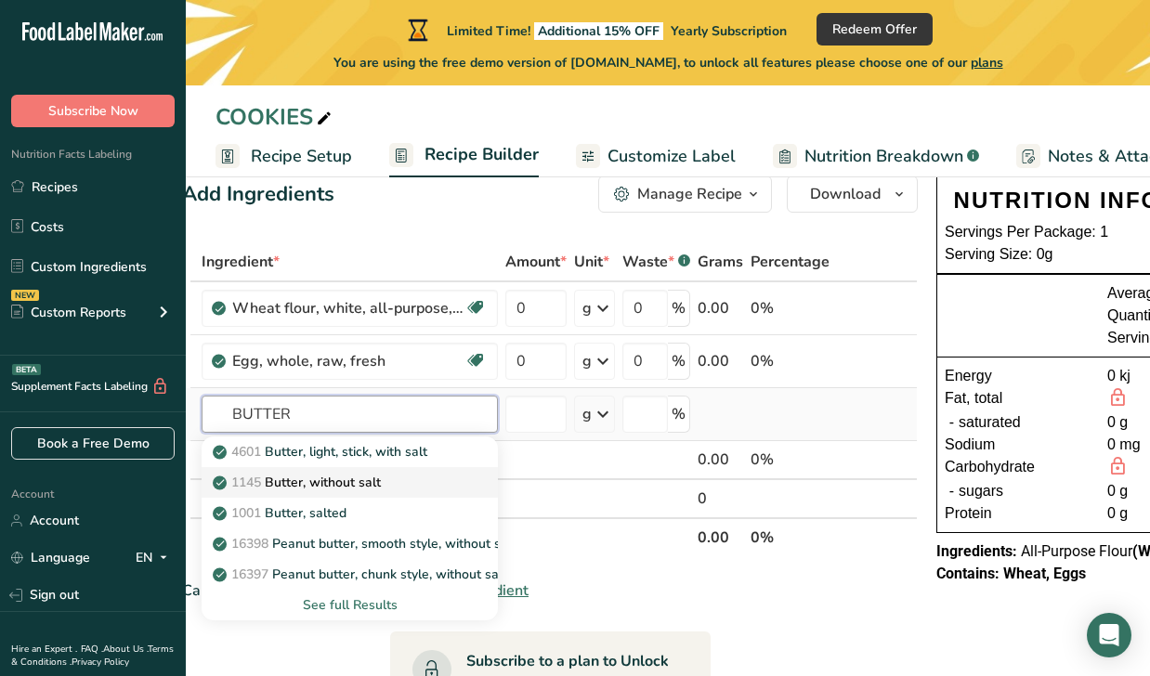
type input "BUTTER"
click at [341, 481] on p "1145 Butter, without salt" at bounding box center [298, 483] width 164 height 20
type input "Butter, without salt"
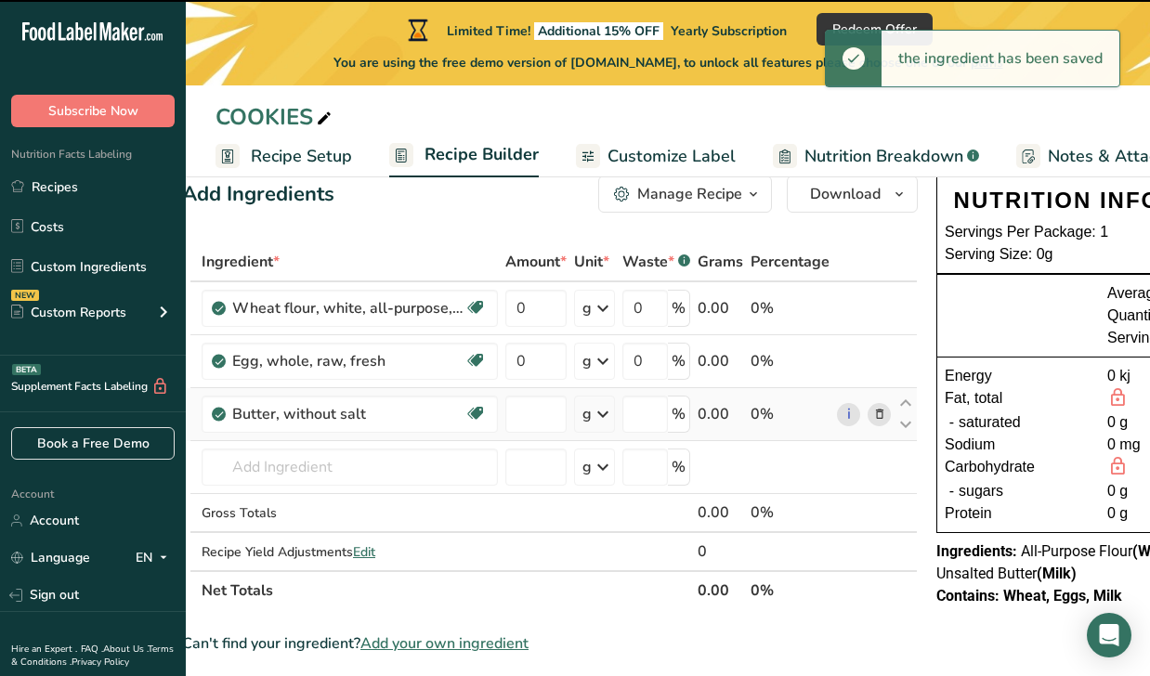
type input "0"
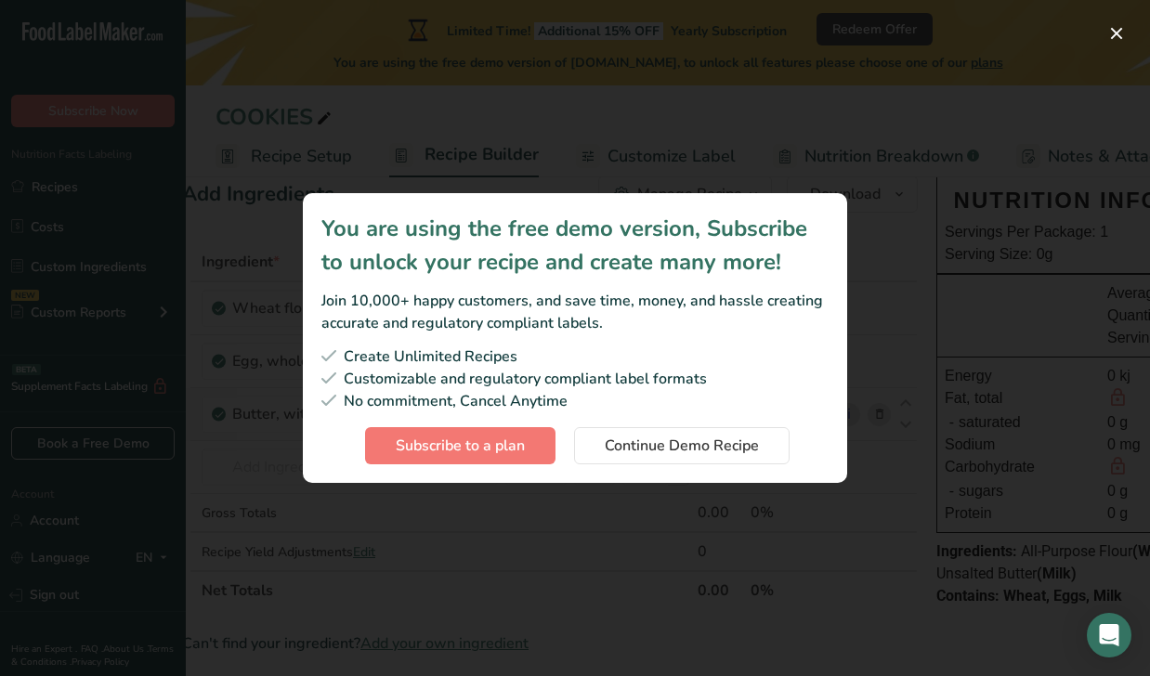
click at [622, 484] on div "You are using the free demo version, Subscribe to unlock your recipe and create…" at bounding box center [575, 337] width 604 height 349
